Goal: Task Accomplishment & Management: Complete application form

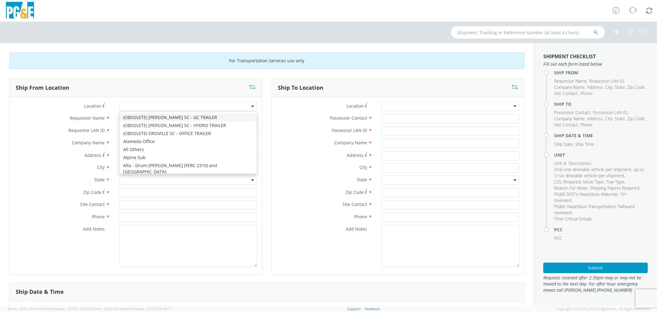
click at [148, 107] on div at bounding box center [188, 106] width 138 height 9
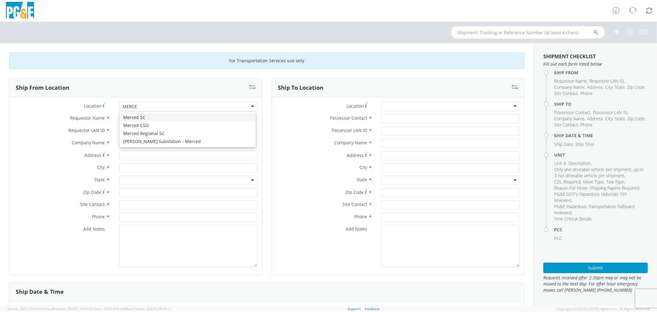
type input "MERCE"
click at [143, 110] on div at bounding box center [188, 106] width 138 height 9
type input "MERCED"
type input "PG&E"
type input "4165 E Childs Ave"
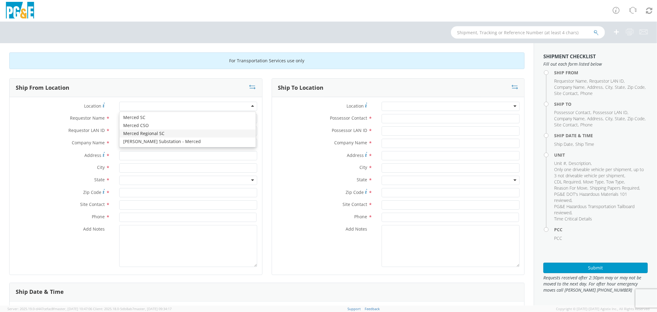
type input "Merced"
type input "95340"
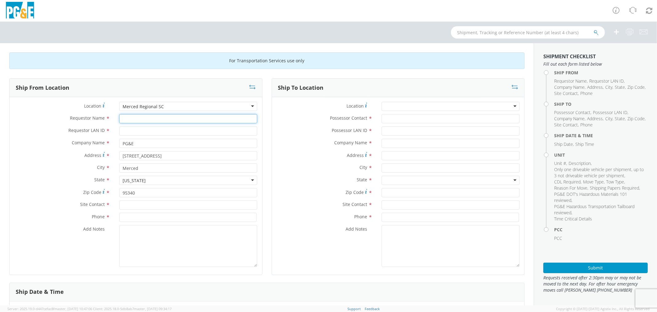
click at [144, 122] on input "Requestor Name *" at bounding box center [188, 118] width 138 height 9
type input "c"
type input "CHRIS HULSEY"
type input "C2HF"
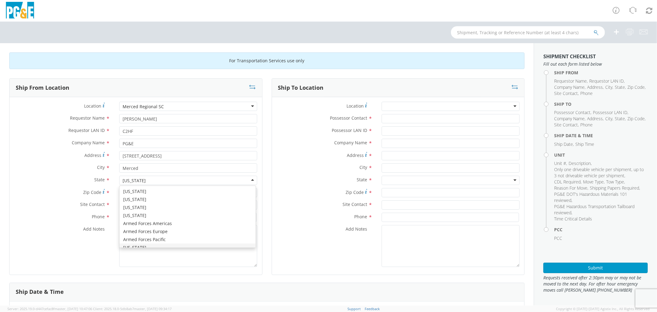
scroll to position [7, 0]
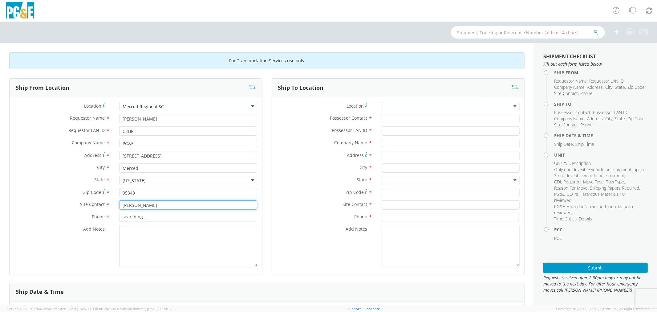
type input "CHRIS HULSEY"
type input "209-617-0313"
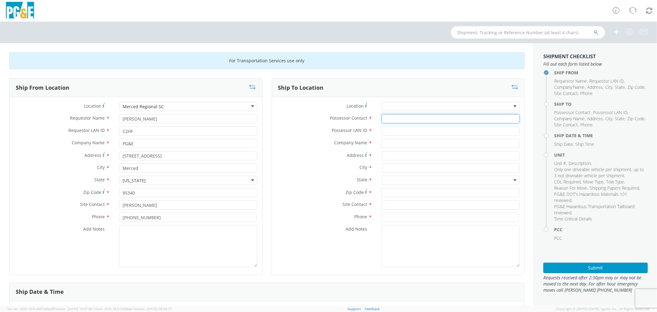
click at [432, 117] on input "Possessor Contact *" at bounding box center [451, 118] width 138 height 9
click at [389, 122] on input "Possessor Contact *" at bounding box center [451, 118] width 138 height 9
type input "C"
type input "GLENN MOCHEL"
type input "G1MN"
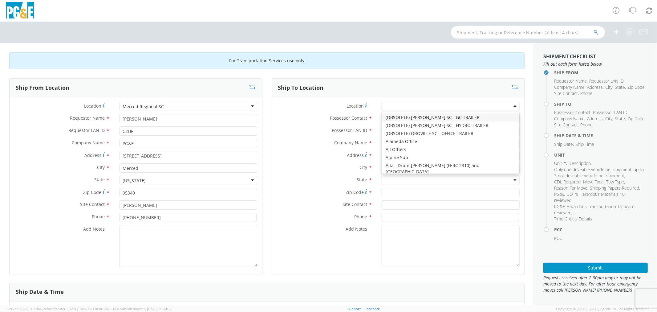
click at [399, 104] on div at bounding box center [451, 106] width 138 height 9
type input "DAV"
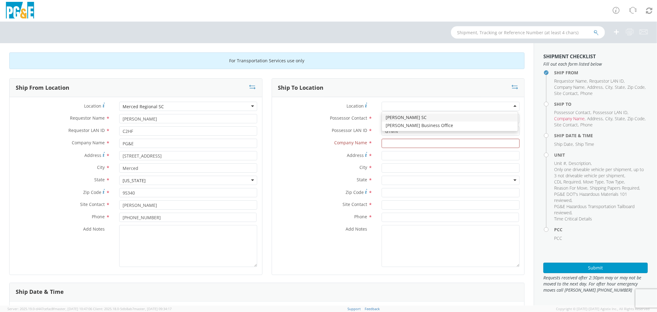
type input "PG&E"
type input "316 L STREET"
type input "DAVIS"
type input "95616"
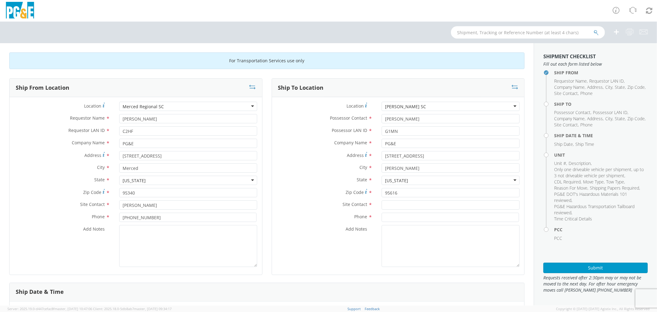
scroll to position [0, 0]
click at [396, 208] on input "text" at bounding box center [451, 204] width 138 height 9
type input "GLENN MOCHEL"
click at [446, 219] on input at bounding box center [450, 217] width 137 height 9
type input "831-417-9001"
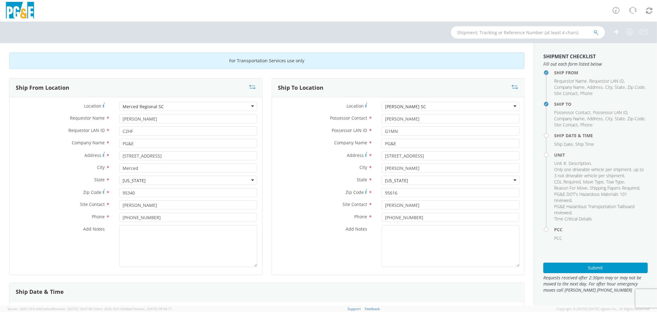
click at [319, 208] on div "Site Contact * GLENN MOCHEL" at bounding box center [398, 204] width 253 height 9
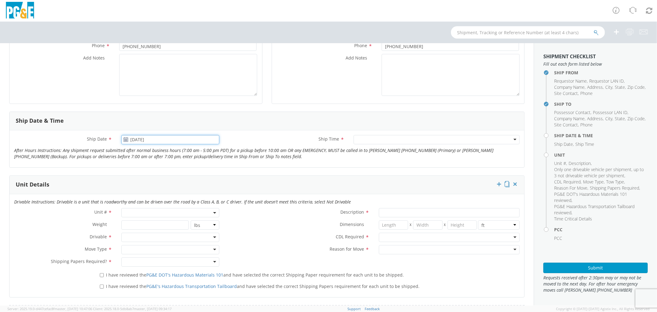
click at [143, 144] on input "09/18/2025" at bounding box center [170, 139] width 98 height 9
click at [187, 189] on td "19" at bounding box center [186, 187] width 10 height 9
type input "09/19/2025"
click at [361, 141] on div at bounding box center [437, 139] width 166 height 9
click at [146, 210] on span at bounding box center [170, 212] width 98 height 9
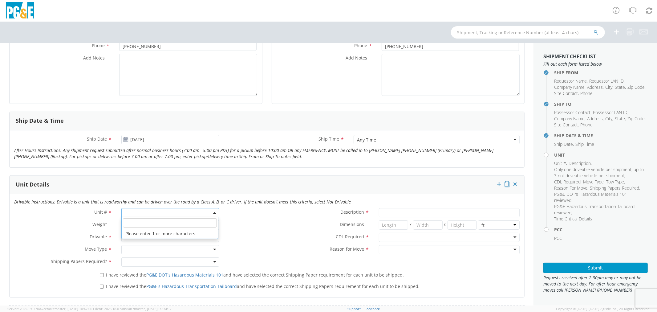
click at [147, 226] on input "search" at bounding box center [170, 222] width 94 height 9
type input "B37941"
type input "TRUCK; TROUBLE W/AERIAL 4X4"
type input "19500"
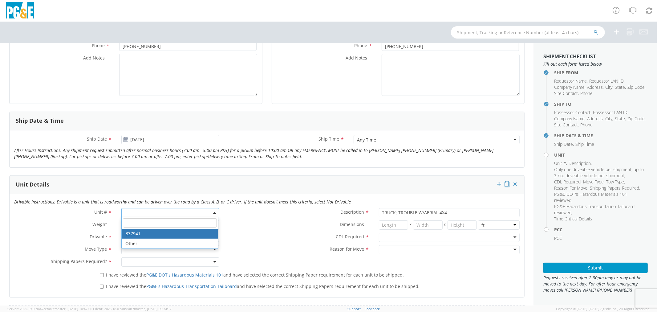
select select "B37941"
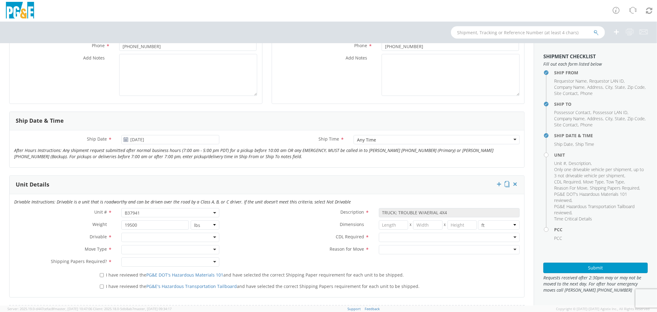
click at [139, 232] on div "Weight * 19500 lbs kgs" at bounding box center [117, 226] width 214 height 12
click at [138, 238] on div at bounding box center [170, 237] width 98 height 9
click at [136, 250] on div at bounding box center [170, 249] width 98 height 9
click at [135, 264] on div at bounding box center [170, 261] width 98 height 9
click at [400, 238] on div at bounding box center [449, 237] width 141 height 9
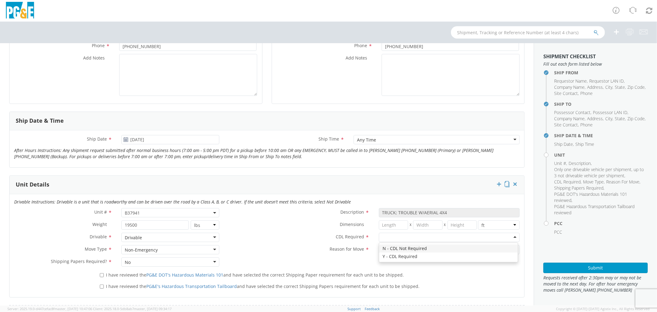
drag, startPoint x: 389, startPoint y: 246, endPoint x: 387, endPoint y: 251, distance: 5.0
click at [387, 251] on div at bounding box center [449, 249] width 141 height 9
click at [100, 274] on input "I have reviewed the PG&E DOT's Hazardous Materials 101 and have selected the co…" at bounding box center [102, 275] width 4 height 4
checkbox input "true"
click at [103, 285] on input "I have reviewed the PG&E's Hazardous Transportation Tailboard and have selected…" at bounding box center [102, 286] width 4 height 4
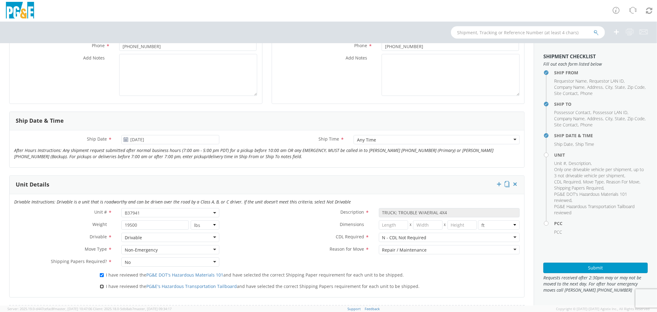
checkbox input "true"
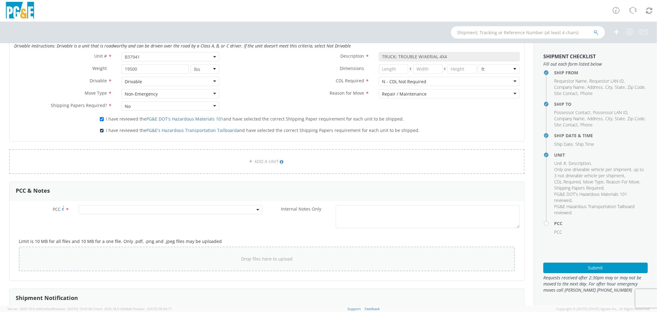
scroll to position [342, 0]
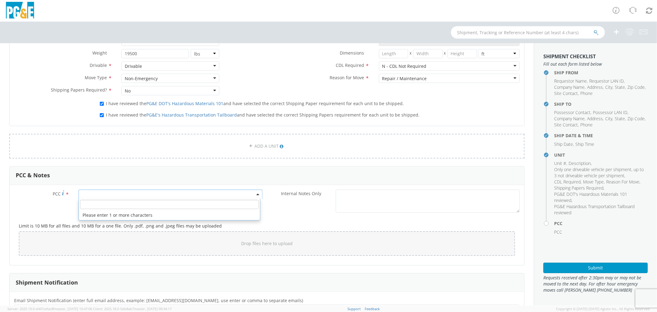
click at [109, 195] on span at bounding box center [171, 193] width 184 height 9
click at [121, 206] on input "number" at bounding box center [169, 204] width 179 height 9
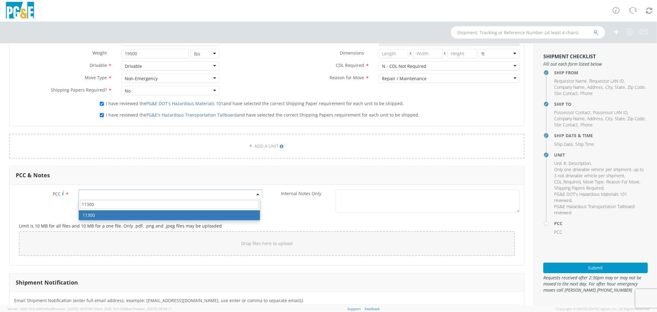
type input "11300"
select select "11300"
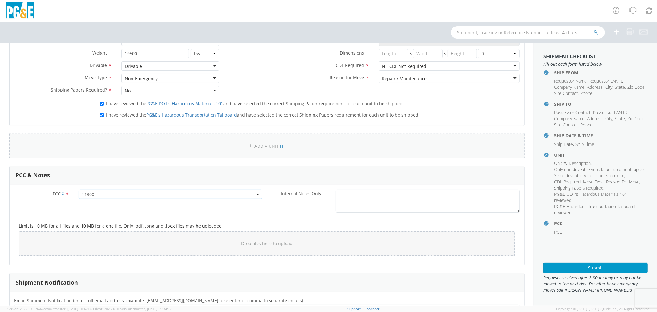
click at [414, 152] on link "ADD A UNIT" at bounding box center [266, 146] width 515 height 25
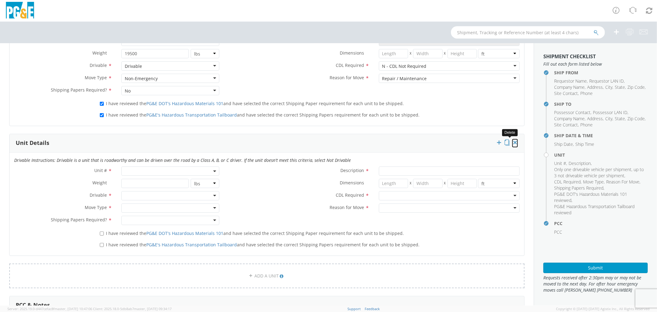
click at [512, 144] on icon at bounding box center [515, 142] width 6 height 6
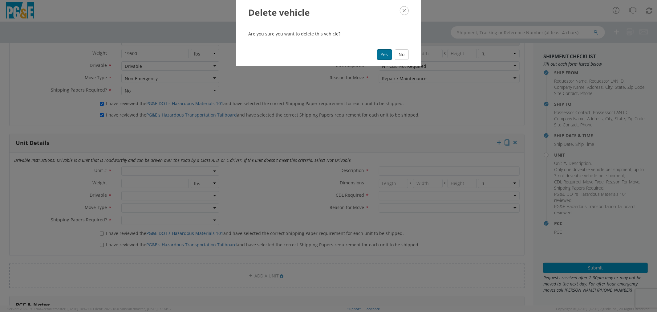
click at [386, 55] on button "Yes" at bounding box center [384, 54] width 15 height 10
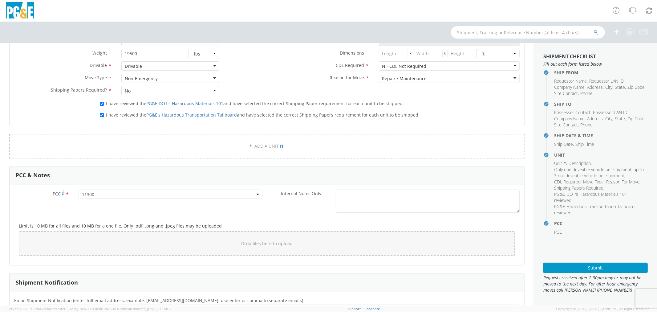
click at [467, 111] on div "I have reviewed the PG&E's Hazardous Transportation Tailboard and have selected…" at bounding box center [310, 114] width 420 height 8
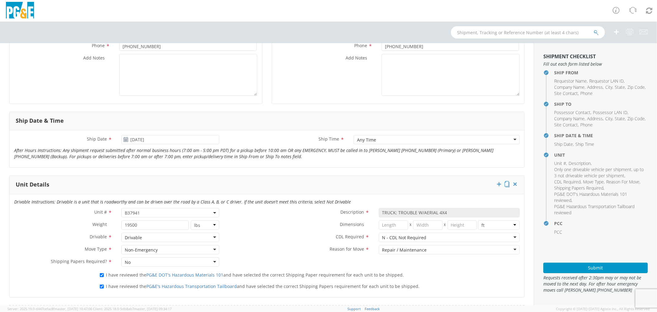
scroll to position [0, 0]
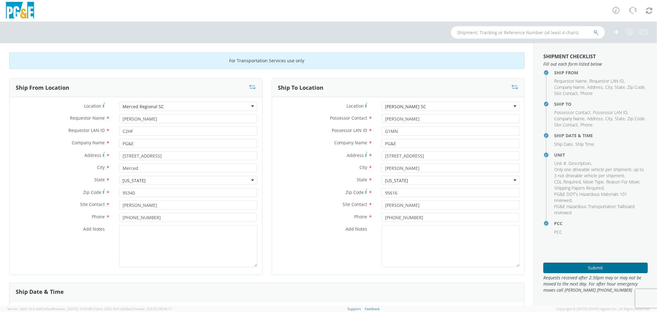
click at [583, 265] on button "Submit" at bounding box center [595, 267] width 104 height 10
